Goal: Information Seeking & Learning: Learn about a topic

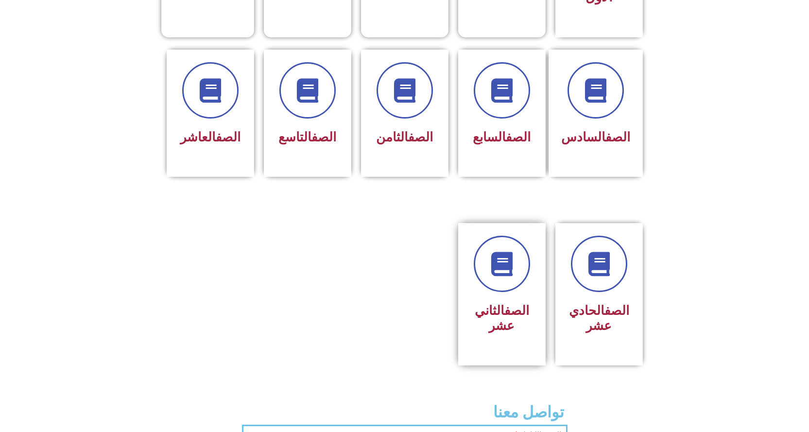
scroll to position [486, 0]
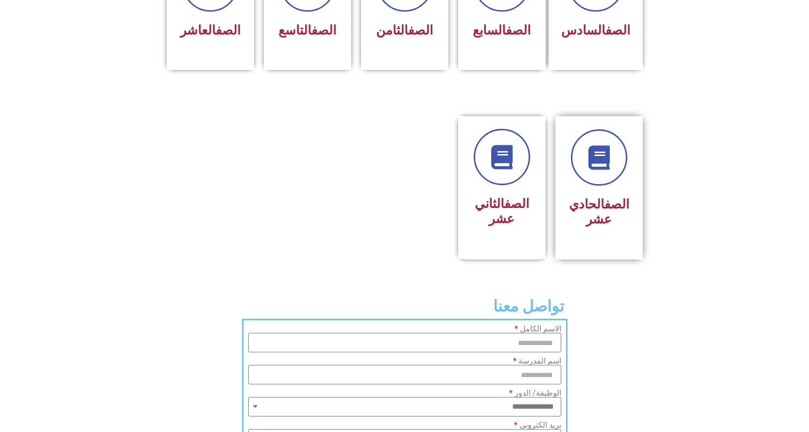
click at [592, 198] on h3 "الصف الحادي عشر" at bounding box center [599, 212] width 61 height 30
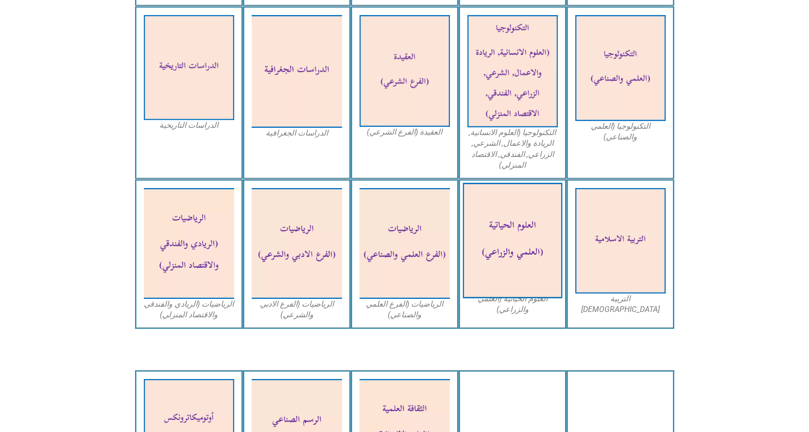
scroll to position [535, 0]
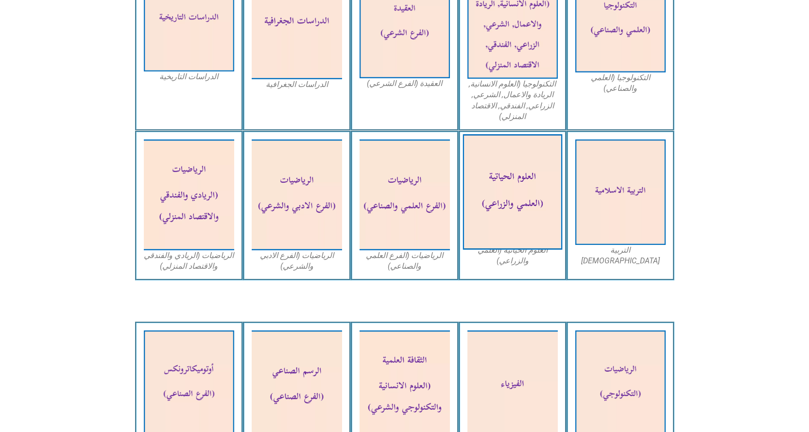
click at [519, 198] on img at bounding box center [513, 193] width 100 height 116
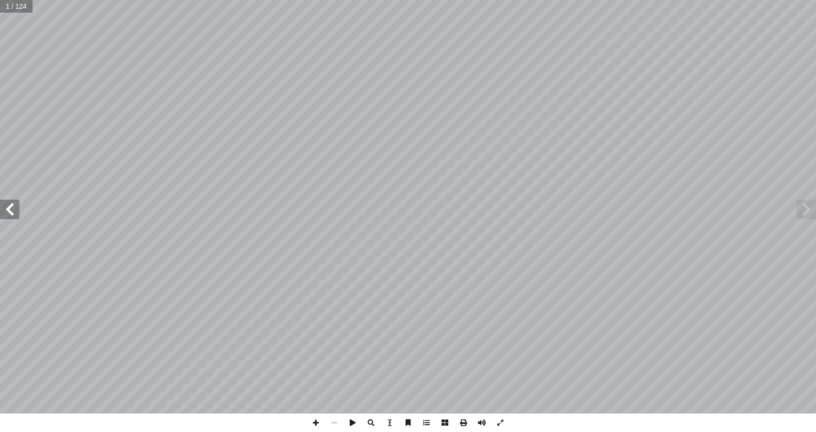
click at [11, 216] on span at bounding box center [9, 209] width 19 height 19
click at [12, 210] on span at bounding box center [9, 209] width 19 height 19
click at [13, 207] on span at bounding box center [9, 209] width 19 height 19
click at [16, 213] on span at bounding box center [9, 209] width 19 height 19
click at [12, 207] on span at bounding box center [9, 209] width 19 height 19
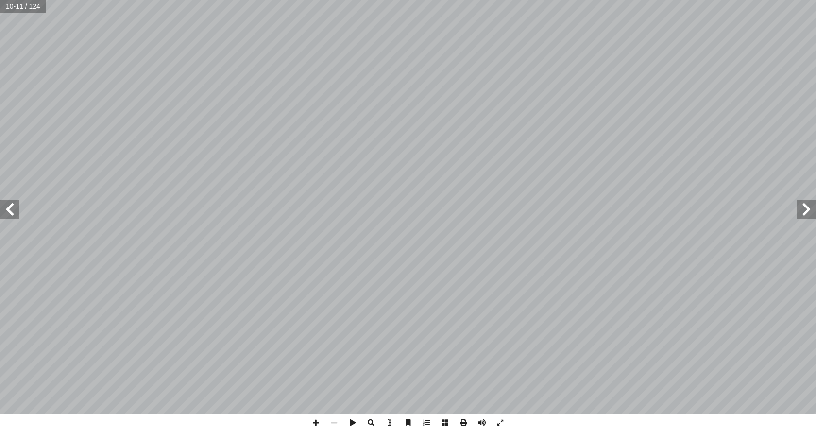
click at [34, 12] on input "text" at bounding box center [23, 6] width 46 height 13
type input "**"
click at [10, 209] on span at bounding box center [9, 209] width 19 height 19
click at [10, 210] on span at bounding box center [9, 209] width 19 height 19
click at [10, 211] on span at bounding box center [9, 209] width 19 height 19
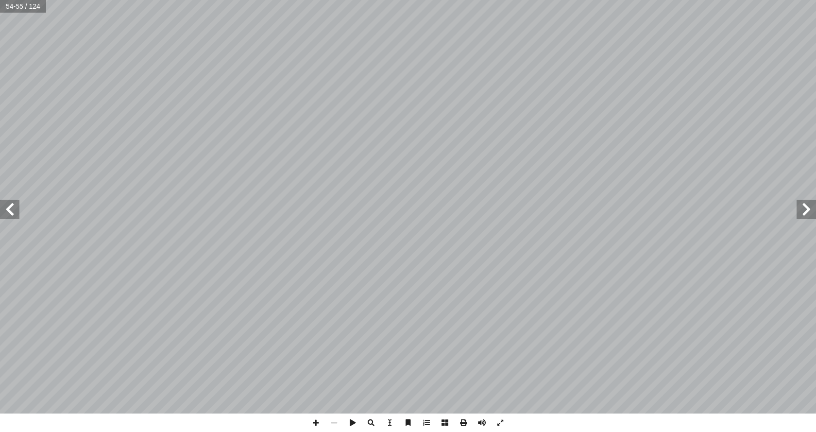
click at [10, 211] on span at bounding box center [9, 209] width 19 height 19
click at [10, 212] on span at bounding box center [9, 209] width 19 height 19
click at [807, 206] on span at bounding box center [806, 209] width 19 height 19
click at [16, 215] on span at bounding box center [9, 209] width 19 height 19
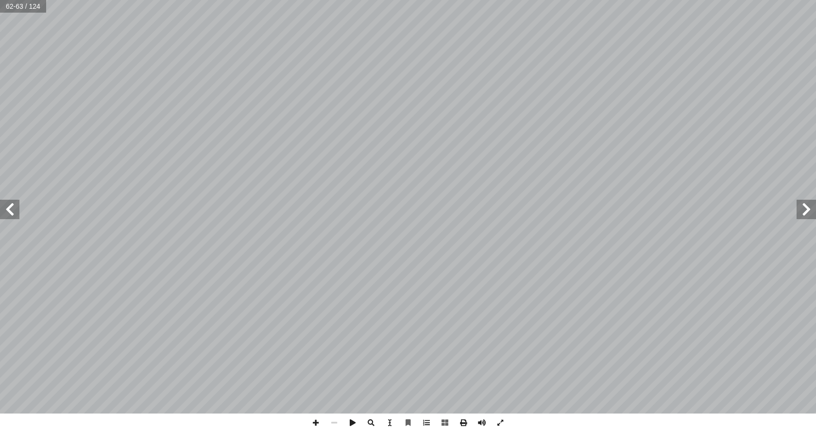
click at [13, 215] on span at bounding box center [9, 209] width 19 height 19
click at [3, 208] on span at bounding box center [9, 209] width 19 height 19
click at [15, 214] on span at bounding box center [9, 209] width 19 height 19
